Goal: Find specific page/section: Find specific page/section

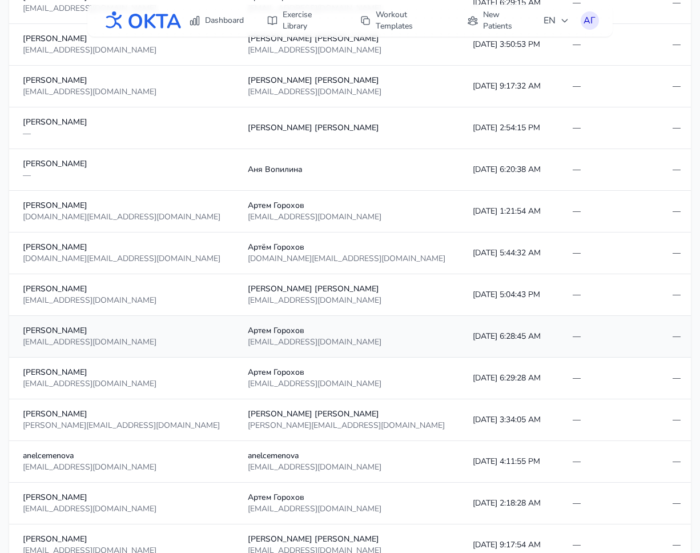
scroll to position [504, 0]
click at [222, 24] on link "Dashboard" at bounding box center [216, 20] width 69 height 21
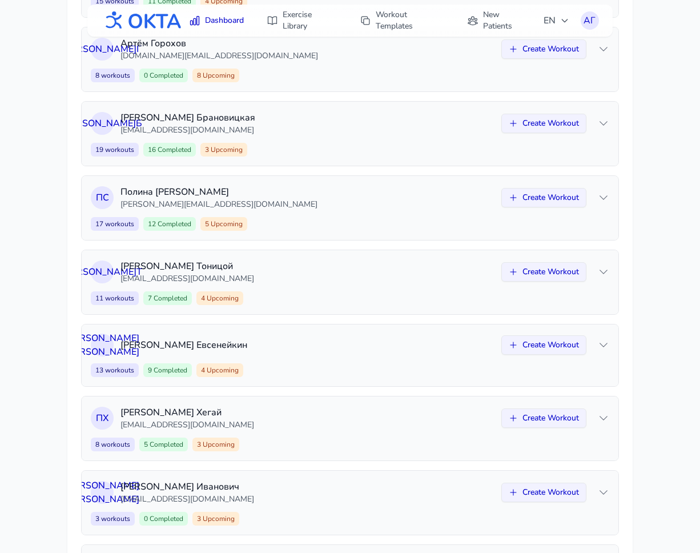
scroll to position [585, 0]
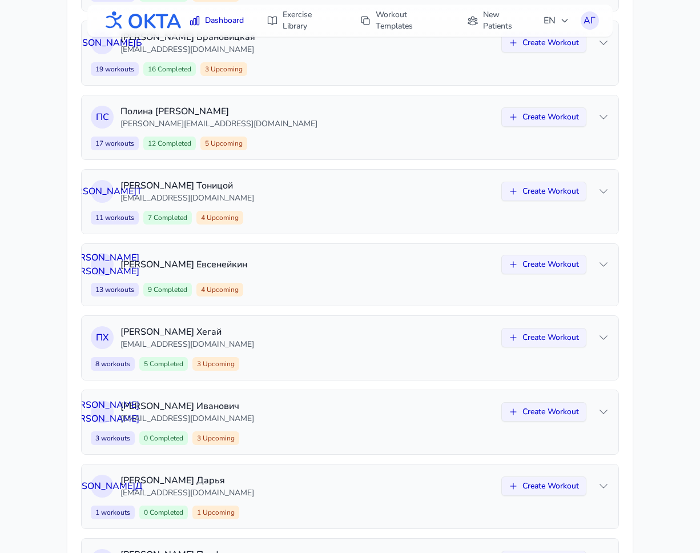
scroll to position [585, 0]
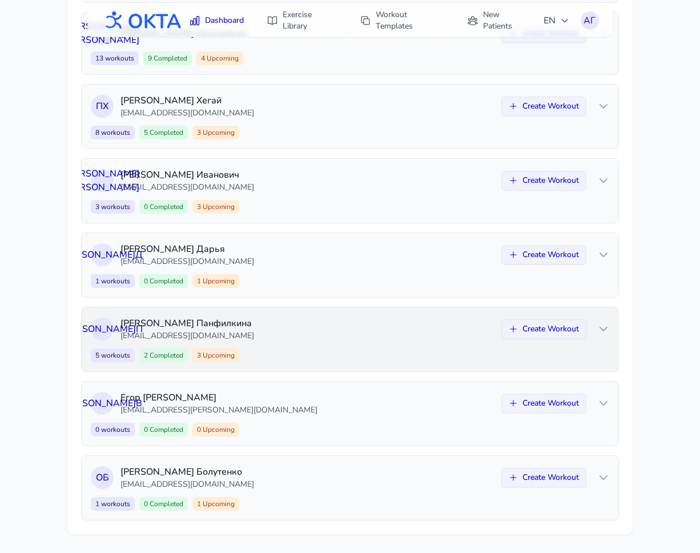
click at [305, 333] on p "[EMAIL_ADDRESS][DOMAIN_NAME]" at bounding box center [307, 335] width 374 height 11
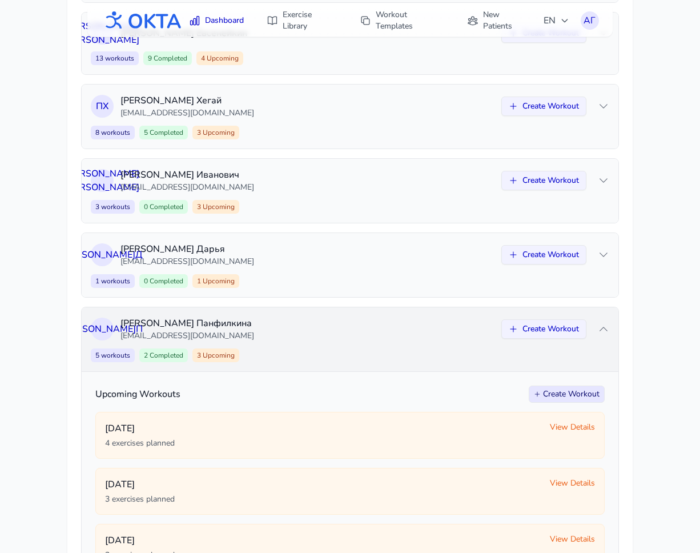
click at [305, 333] on p "[EMAIL_ADDRESS][DOMAIN_NAME]" at bounding box center [307, 335] width 374 height 11
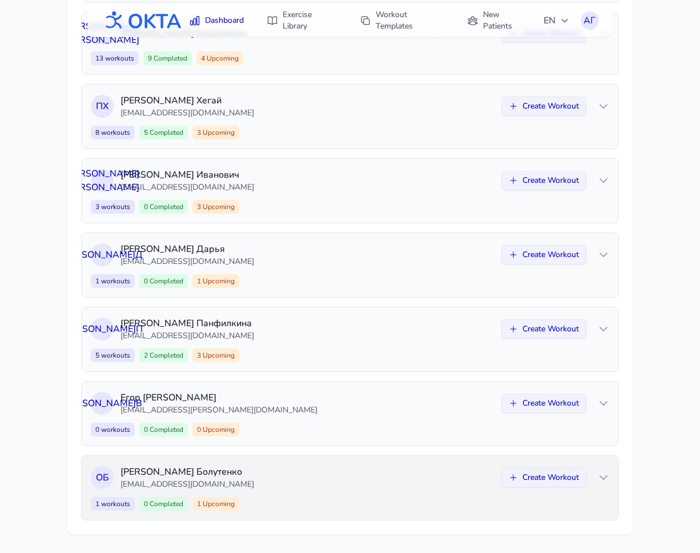
click at [283, 482] on p "[EMAIL_ADDRESS][DOMAIN_NAME]" at bounding box center [307, 483] width 374 height 11
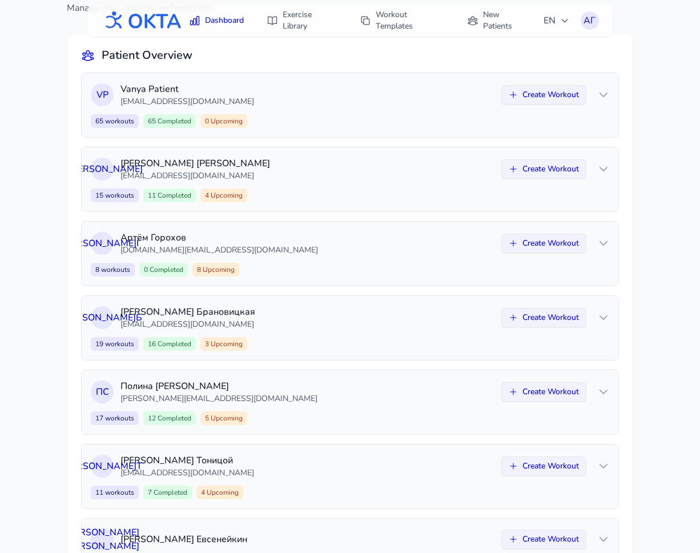
scroll to position [70, 0]
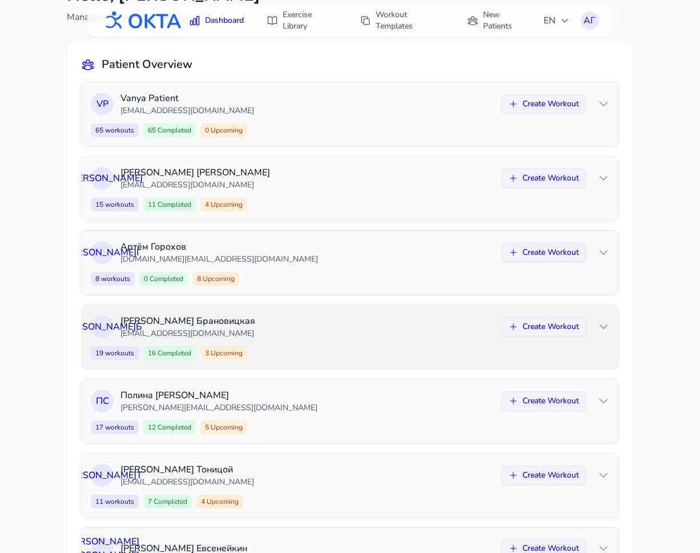
click at [303, 336] on p "[EMAIL_ADDRESS][DOMAIN_NAME]" at bounding box center [307, 333] width 374 height 11
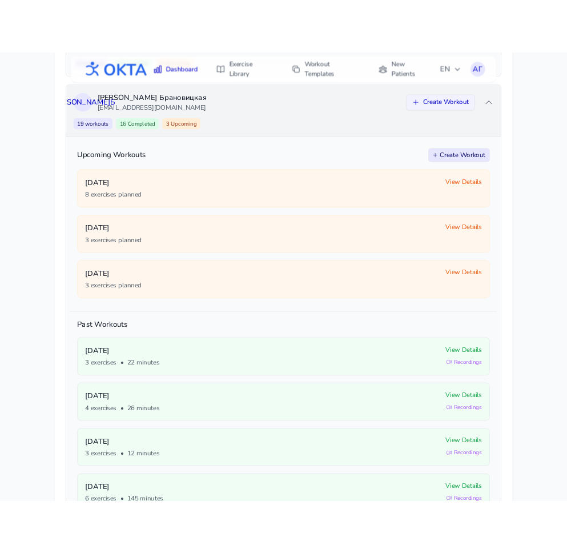
scroll to position [331, 0]
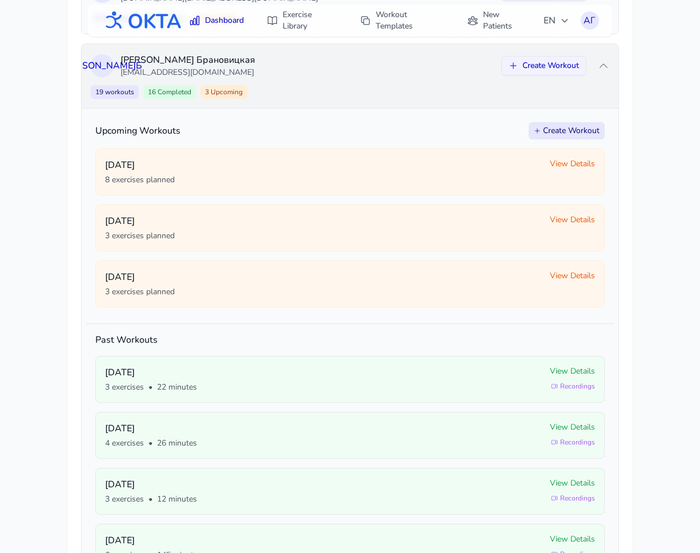
click at [323, 78] on p "[EMAIL_ADDRESS][DOMAIN_NAME]" at bounding box center [307, 72] width 374 height 11
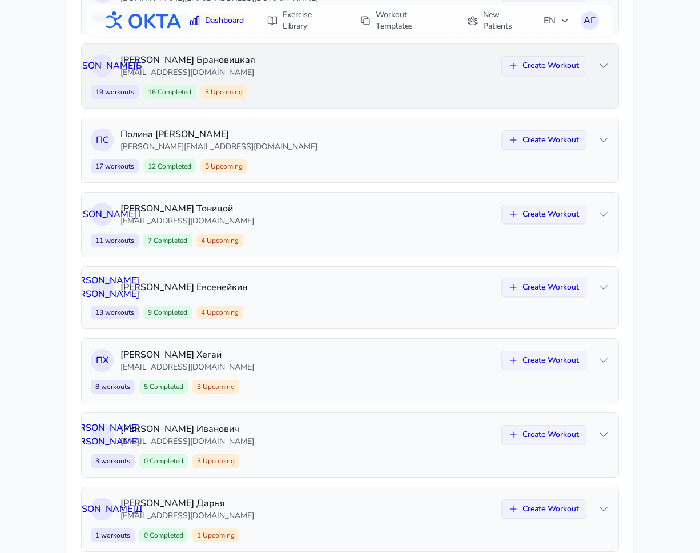
click at [323, 78] on p "[EMAIL_ADDRESS][DOMAIN_NAME]" at bounding box center [307, 72] width 374 height 11
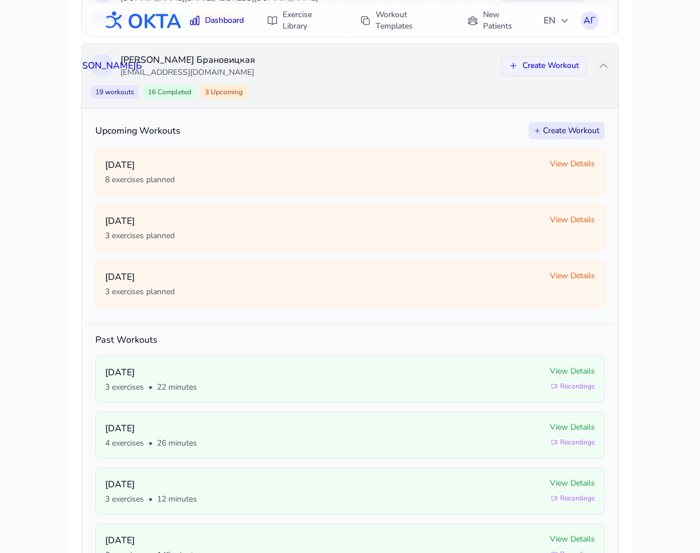
click at [323, 78] on p "[EMAIL_ADDRESS][DOMAIN_NAME]" at bounding box center [307, 72] width 374 height 11
